Goal: Navigation & Orientation: Understand site structure

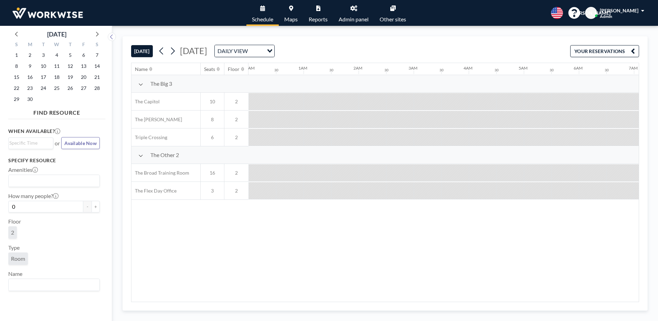
scroll to position [0, 495]
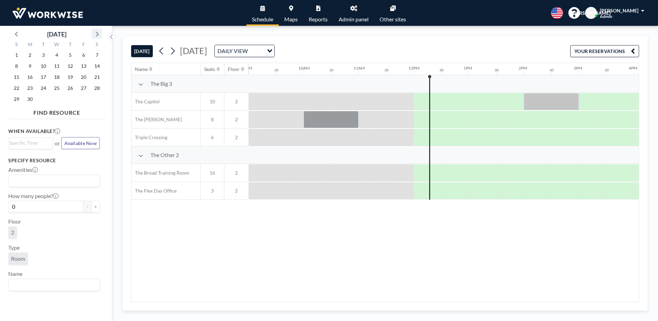
click at [97, 36] on icon at bounding box center [96, 33] width 9 height 9
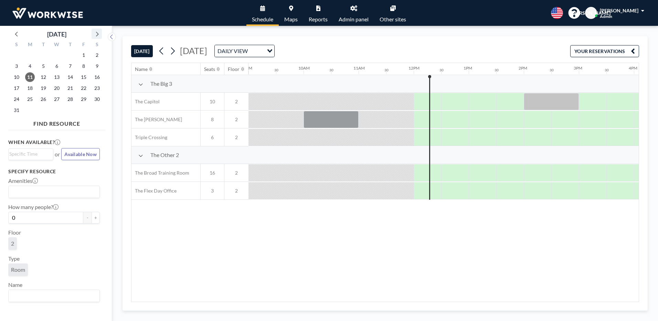
click at [97, 36] on icon at bounding box center [96, 33] width 9 height 9
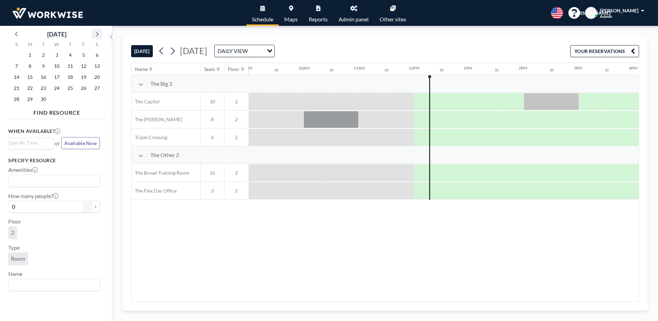
click at [97, 36] on icon at bounding box center [96, 33] width 9 height 9
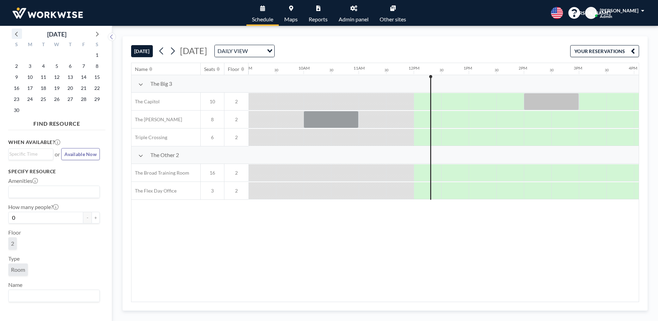
click at [18, 32] on icon at bounding box center [16, 33] width 9 height 9
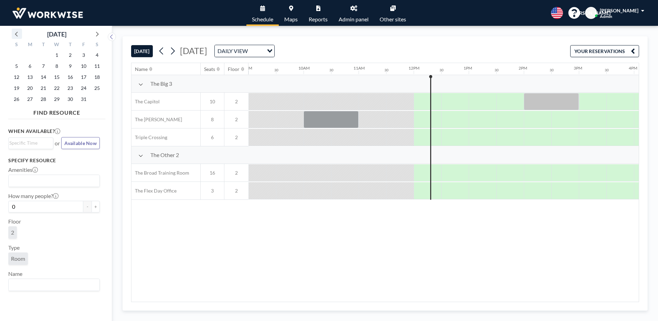
click at [18, 32] on icon at bounding box center [16, 33] width 9 height 9
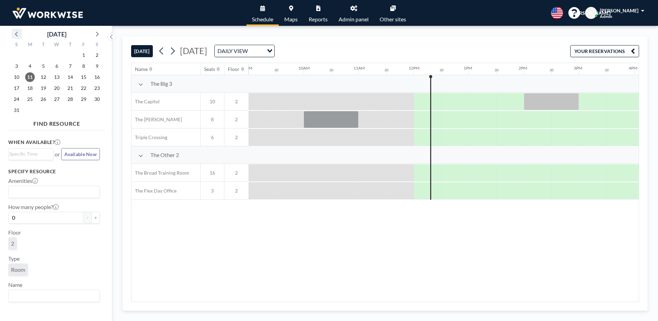
click at [18, 32] on icon at bounding box center [16, 33] width 9 height 9
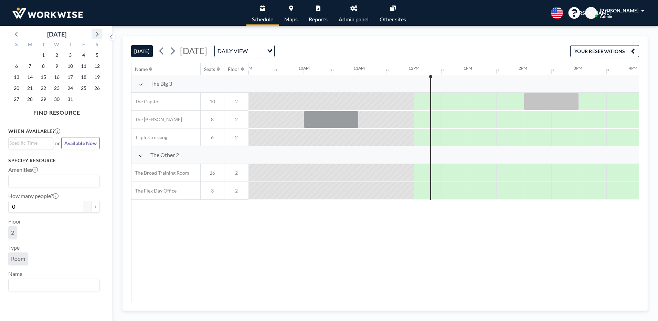
click at [97, 34] on icon at bounding box center [96, 33] width 9 height 9
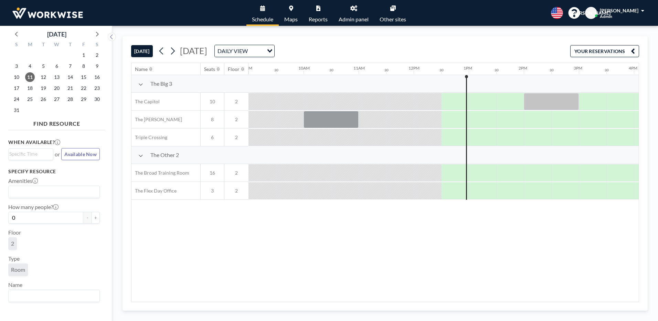
click at [436, 234] on div "Name Seats Floor 12AM 30 1AM 30 2AM 30 3AM 30 4AM 30 5AM 30 6AM 30 7AM 30 8AM 3…" at bounding box center [384, 182] width 507 height 238
click at [333, 235] on div "Name Seats Floor 12AM 30 1AM 30 2AM 30 3AM 30 4AM 30 5AM 30 6AM 30 7AM 30 8AM 3…" at bounding box center [384, 182] width 507 height 238
